Goal: Transaction & Acquisition: Purchase product/service

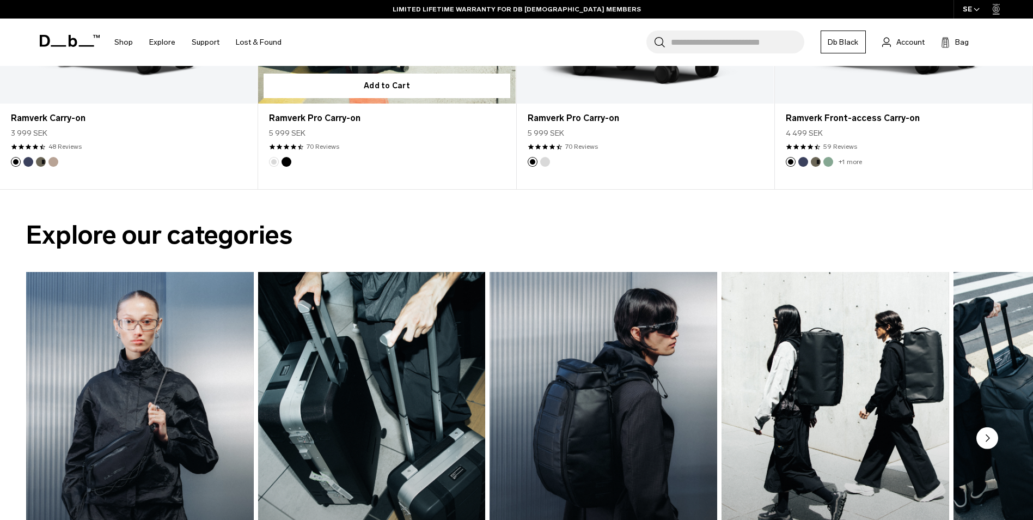
scroll to position [926, 0]
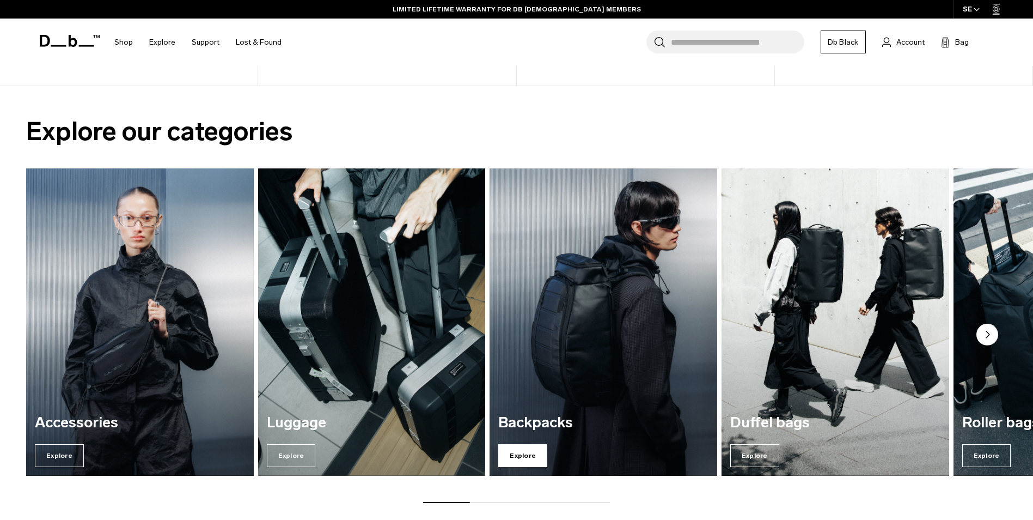
click at [526, 463] on span "Explore" at bounding box center [522, 455] width 49 height 23
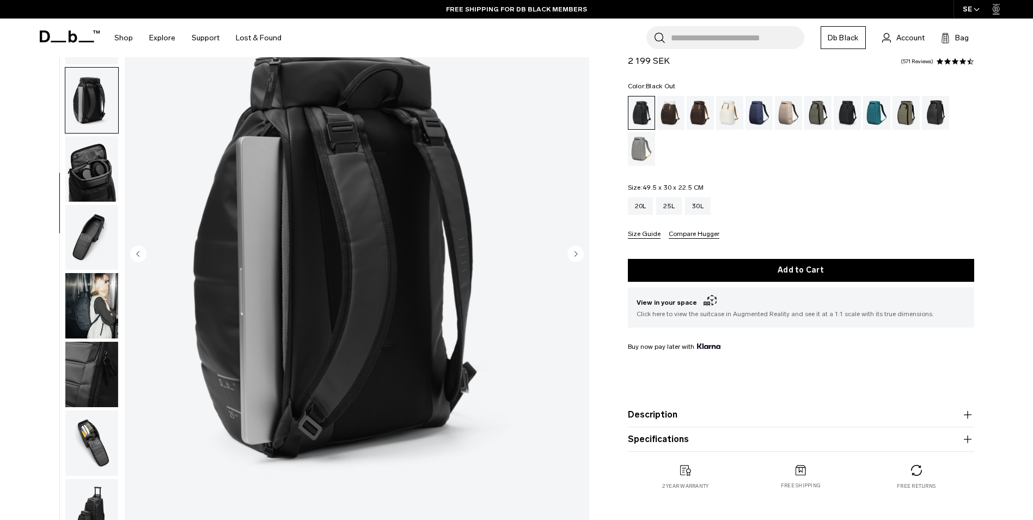
click at [92, 177] on img "button" at bounding box center [91, 168] width 53 height 65
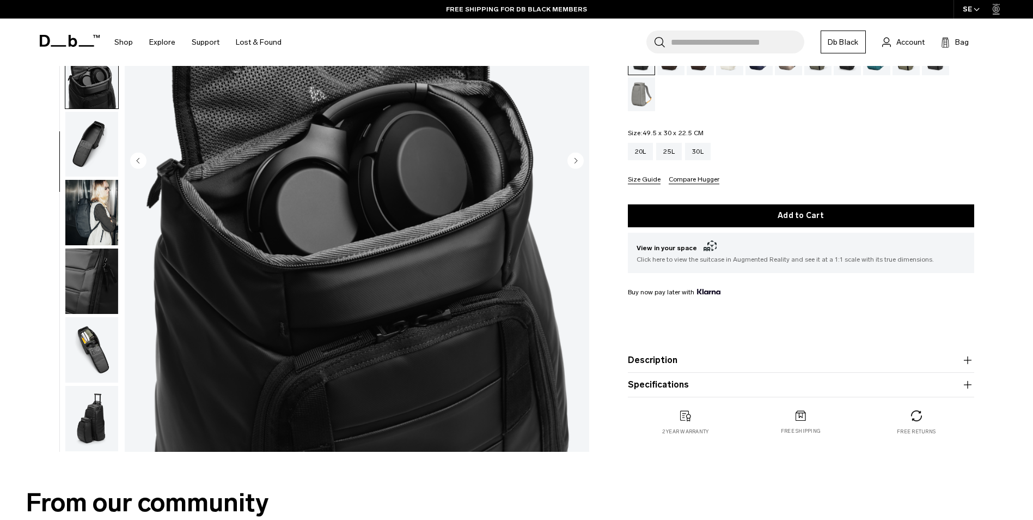
scroll to position [218, 0]
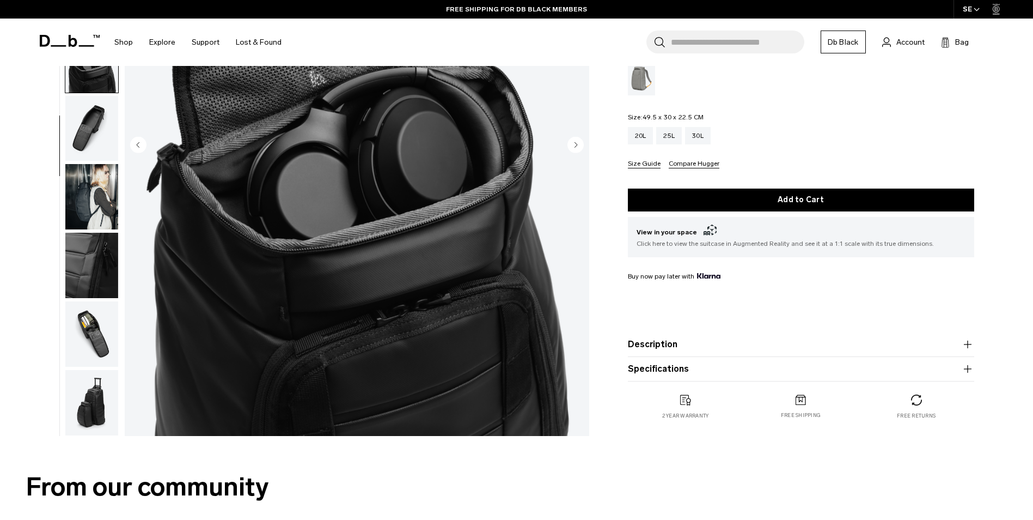
click at [92, 212] on img "button" at bounding box center [91, 196] width 53 height 65
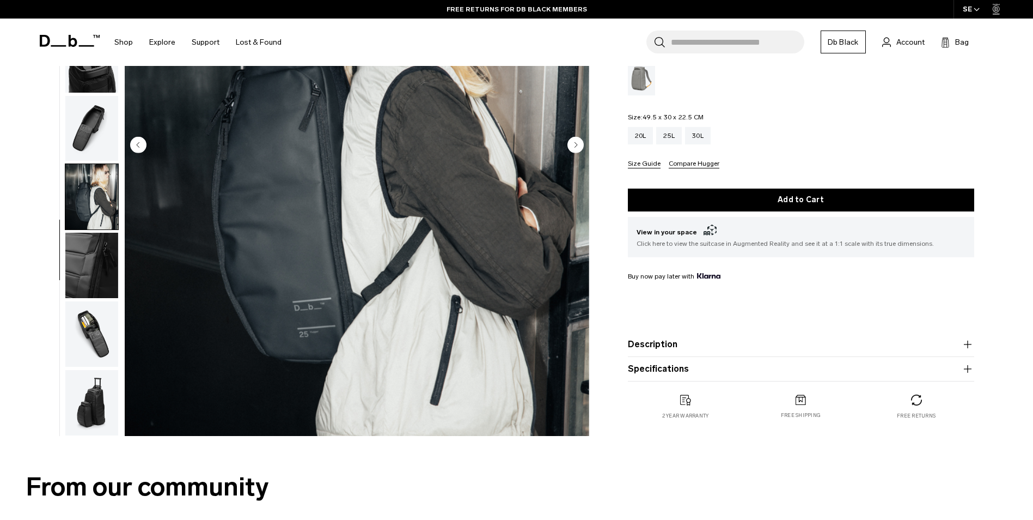
click at [98, 270] on img "button" at bounding box center [91, 265] width 53 height 65
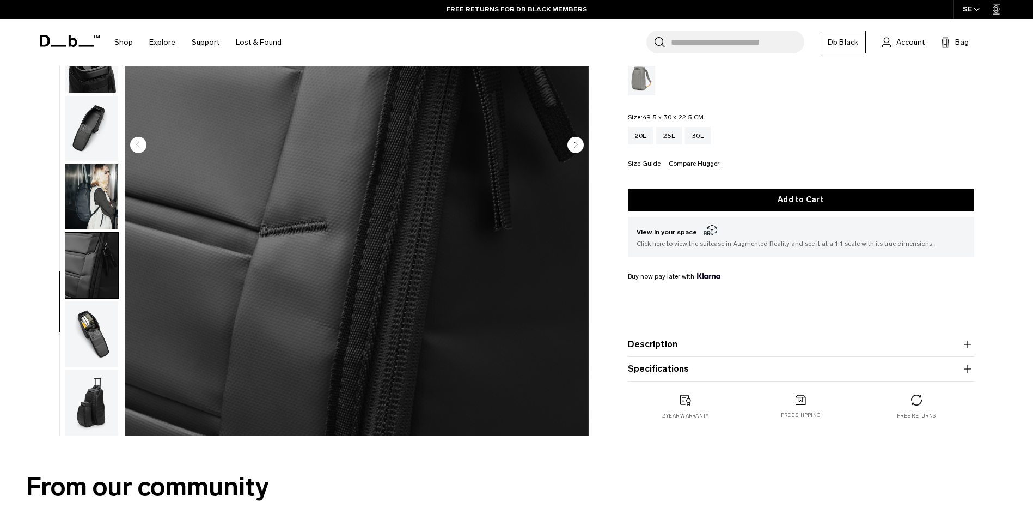
click at [101, 331] on img "button" at bounding box center [91, 333] width 53 height 65
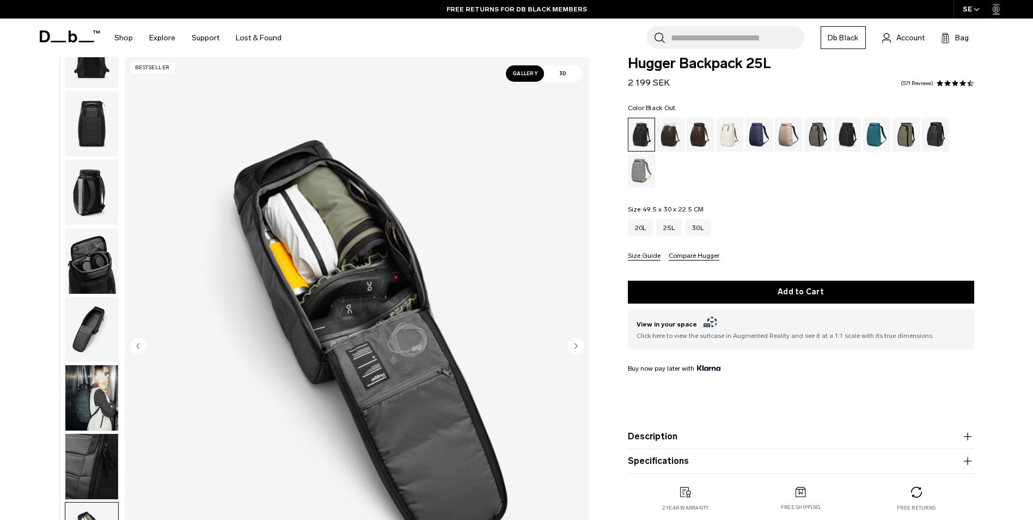
scroll to position [0, 0]
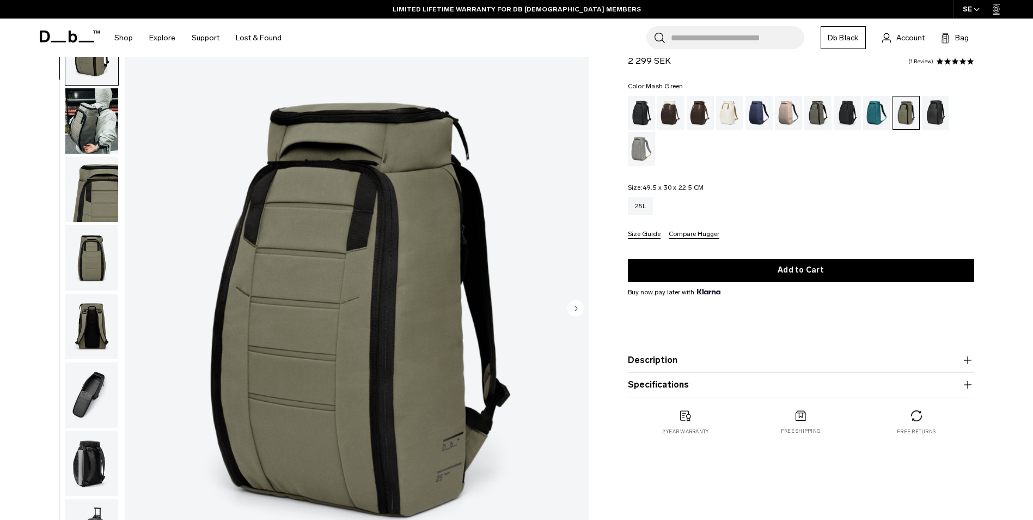
click at [77, 117] on img "button" at bounding box center [91, 120] width 53 height 65
